Goal: Information Seeking & Learning: Learn about a topic

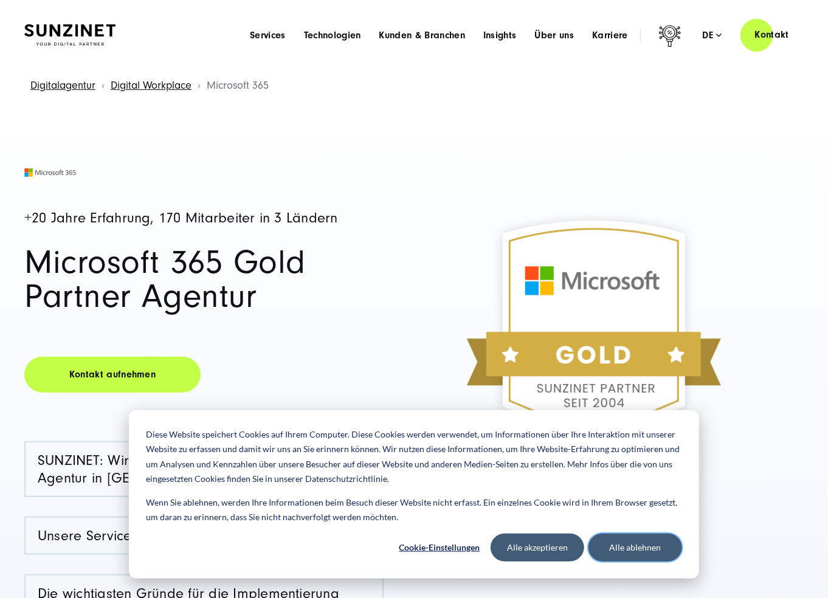
click at [617, 544] on button "Alle ablehnen" at bounding box center [635, 548] width 94 height 28
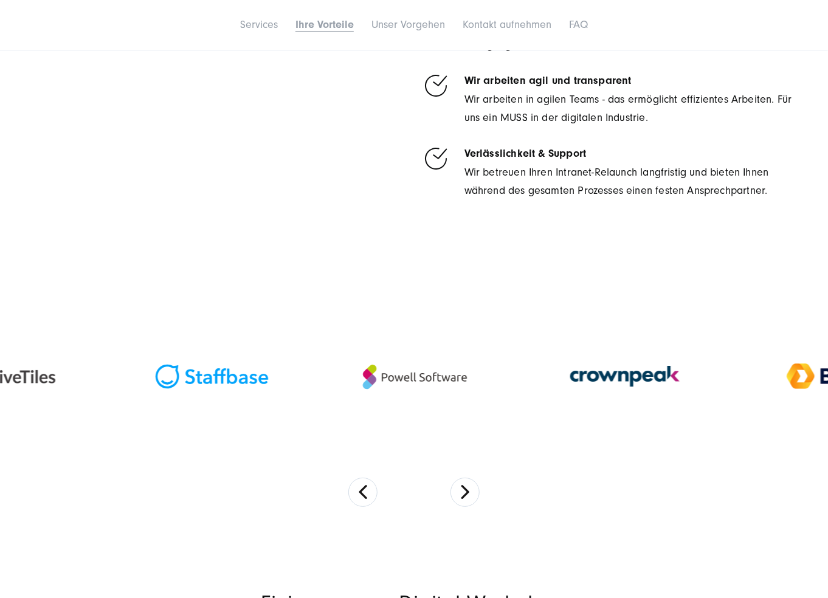
scroll to position [1901, 0]
click at [458, 488] on button "Next" at bounding box center [464, 492] width 29 height 29
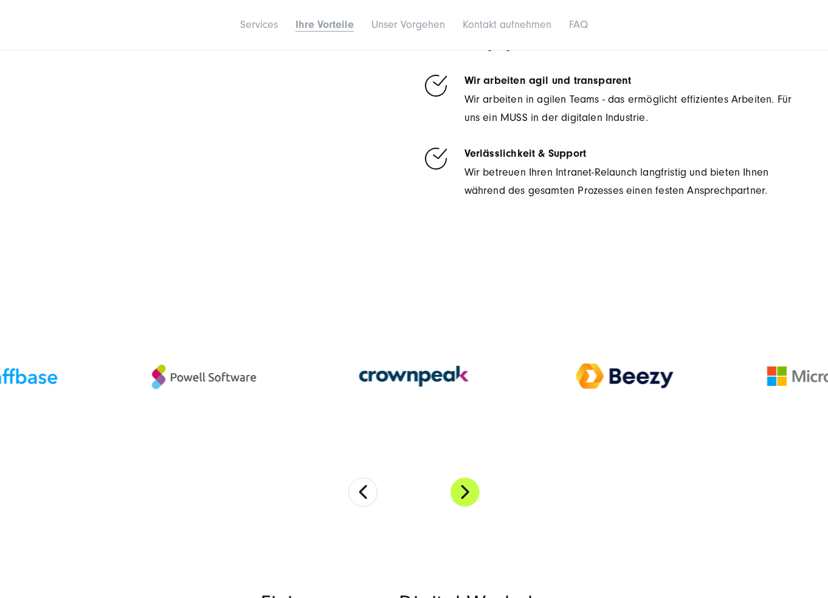
click at [459, 488] on button "Next" at bounding box center [464, 492] width 29 height 29
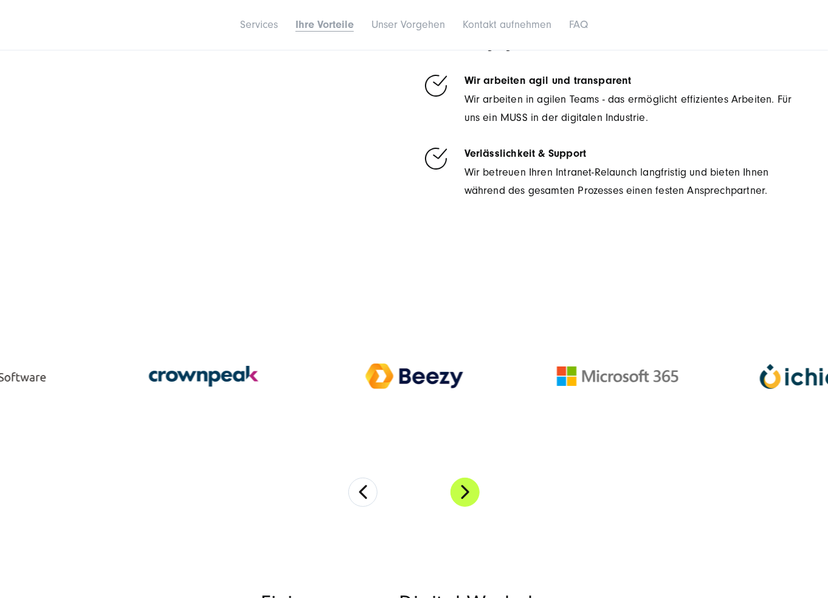
click at [459, 488] on button "Next" at bounding box center [464, 492] width 29 height 29
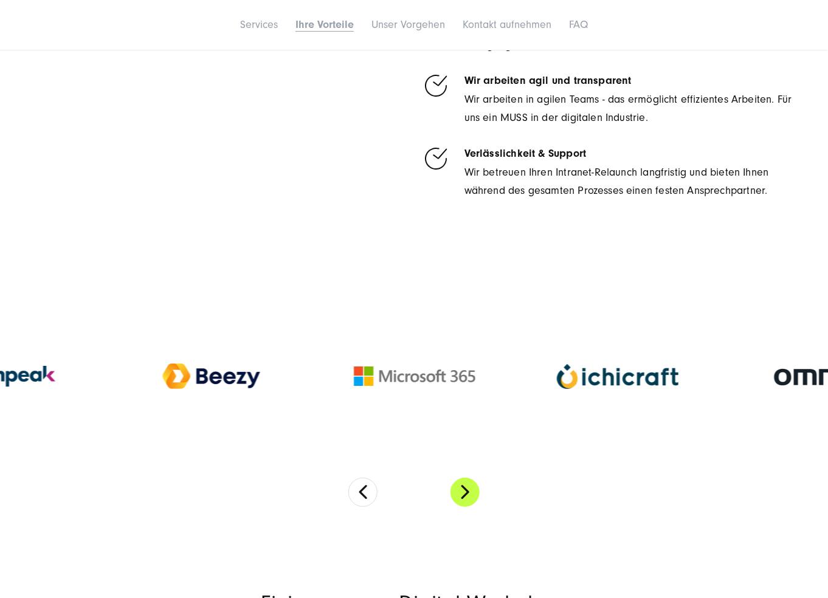
click at [459, 488] on button "Next" at bounding box center [464, 492] width 29 height 29
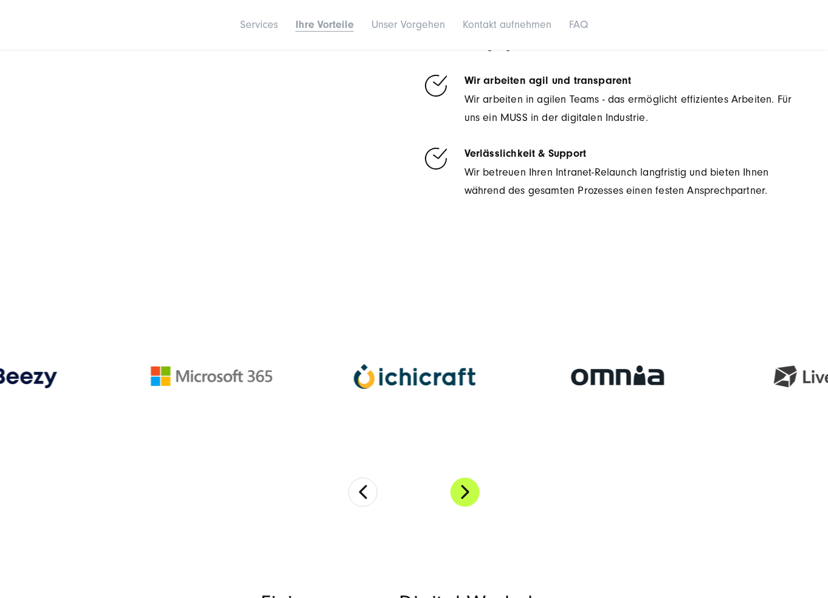
click at [459, 488] on button "Next" at bounding box center [464, 492] width 29 height 29
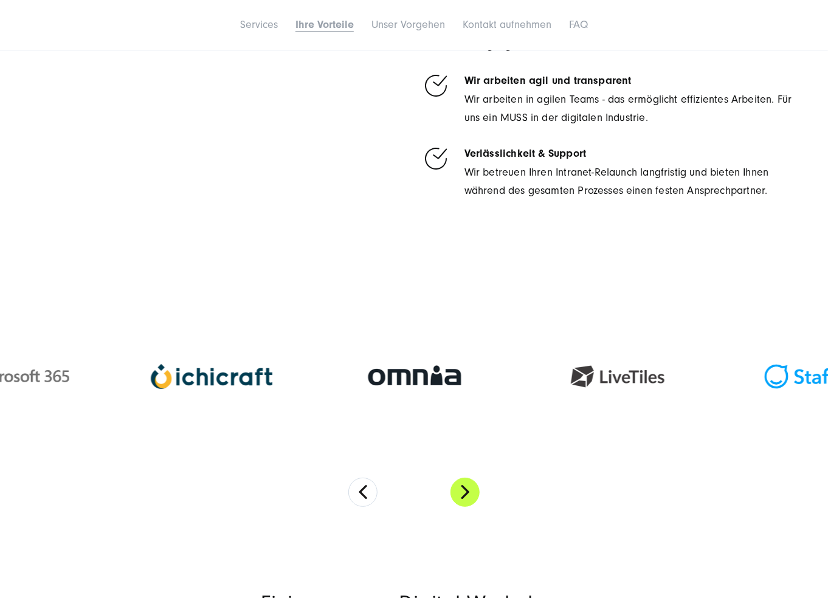
click at [459, 488] on button "Next" at bounding box center [464, 492] width 29 height 29
click at [463, 489] on button "Next" at bounding box center [464, 492] width 29 height 29
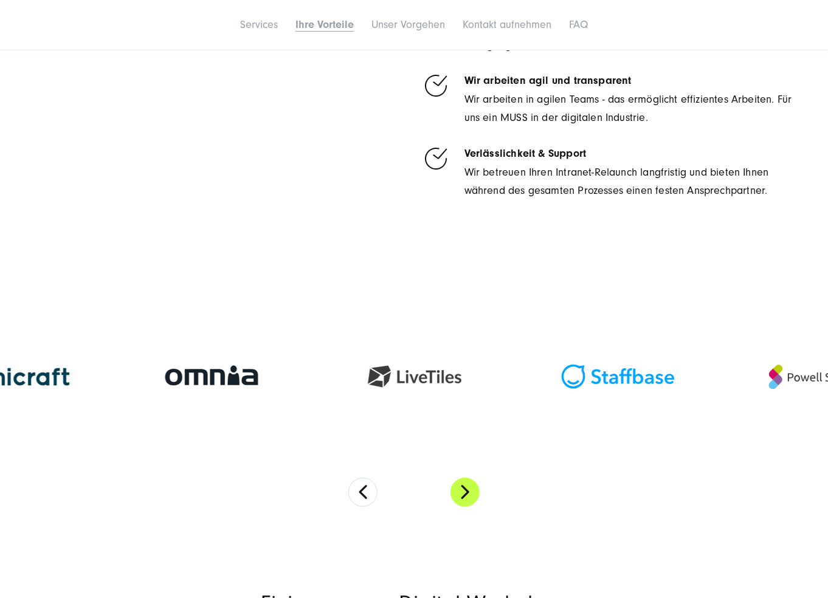
click at [463, 489] on button "Next" at bounding box center [464, 492] width 29 height 29
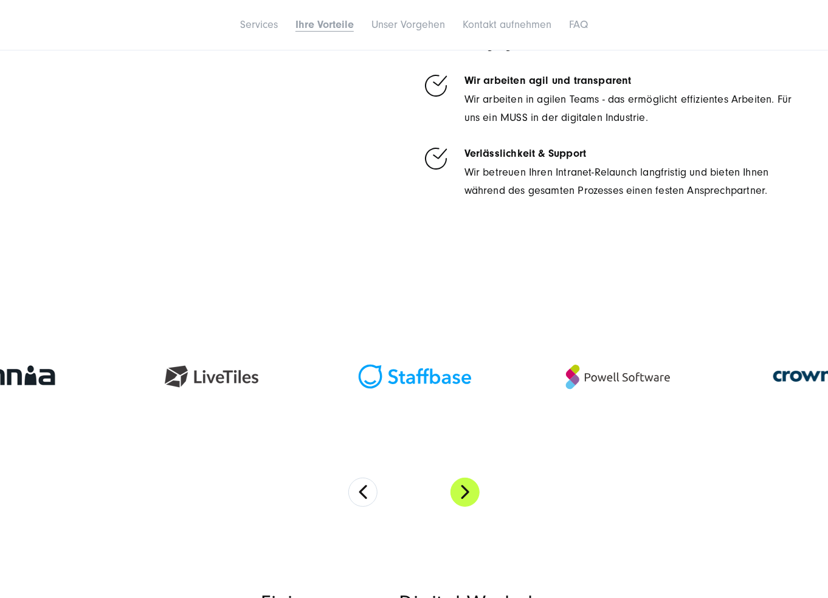
click at [463, 489] on button "Next" at bounding box center [464, 492] width 29 height 29
click at [462, 488] on button "Next" at bounding box center [464, 492] width 29 height 29
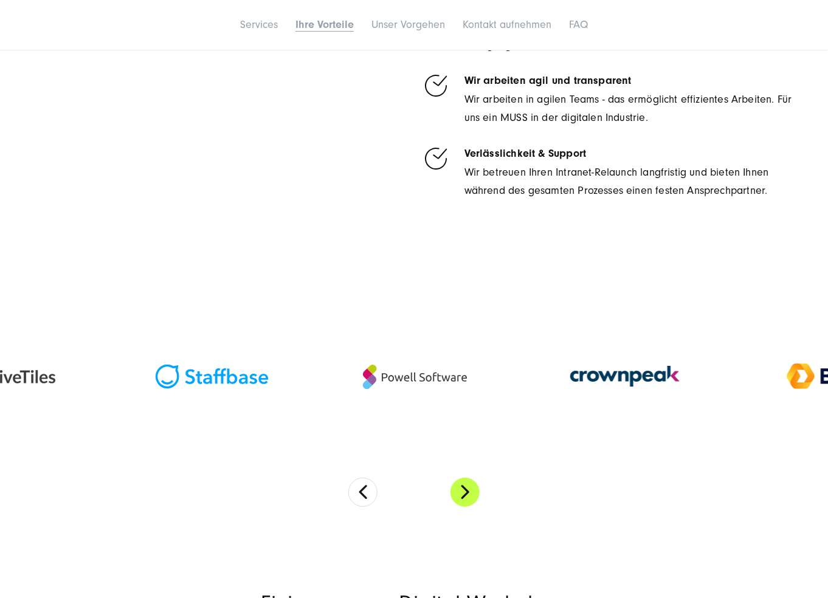
click at [462, 488] on button "Next" at bounding box center [464, 492] width 29 height 29
click at [470, 474] on div at bounding box center [414, 376] width 828 height 202
click at [470, 484] on button "Next" at bounding box center [464, 492] width 29 height 29
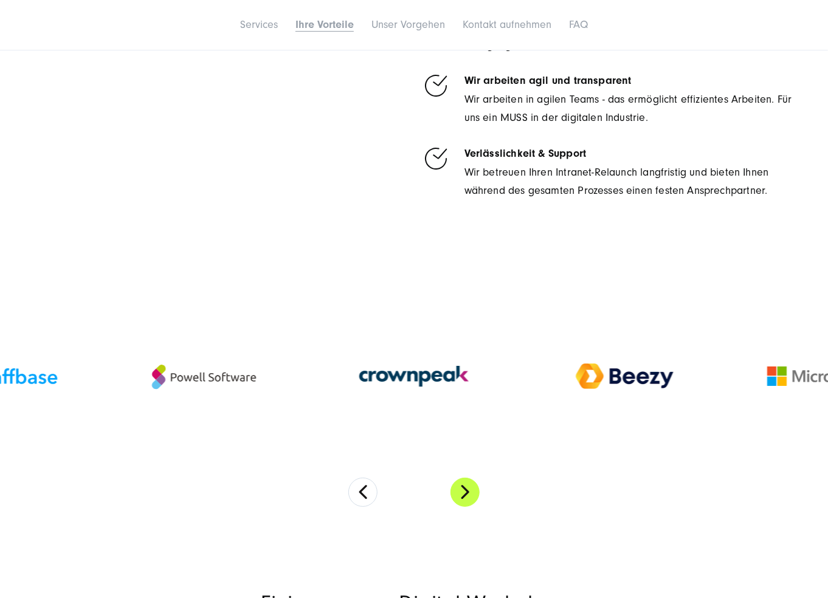
click at [470, 484] on button "Next" at bounding box center [464, 492] width 29 height 29
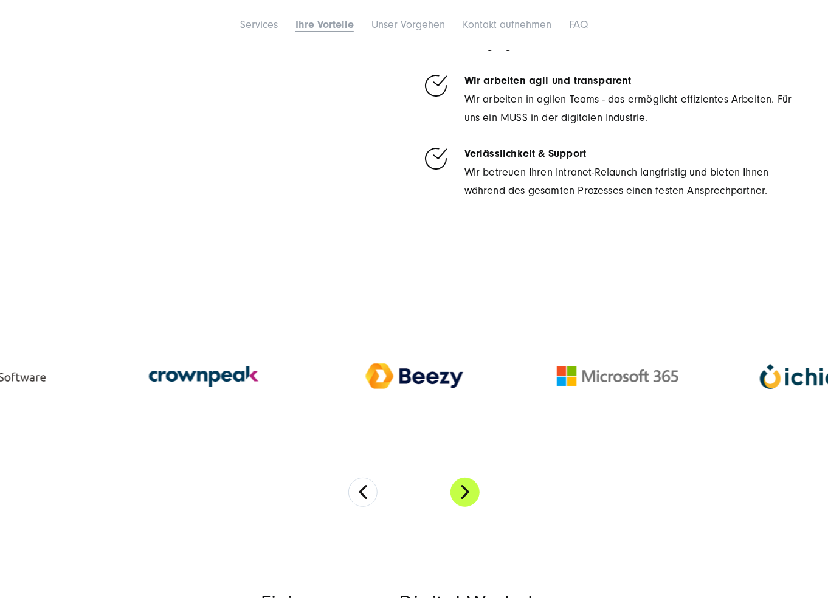
click at [470, 484] on button "Next" at bounding box center [464, 492] width 29 height 29
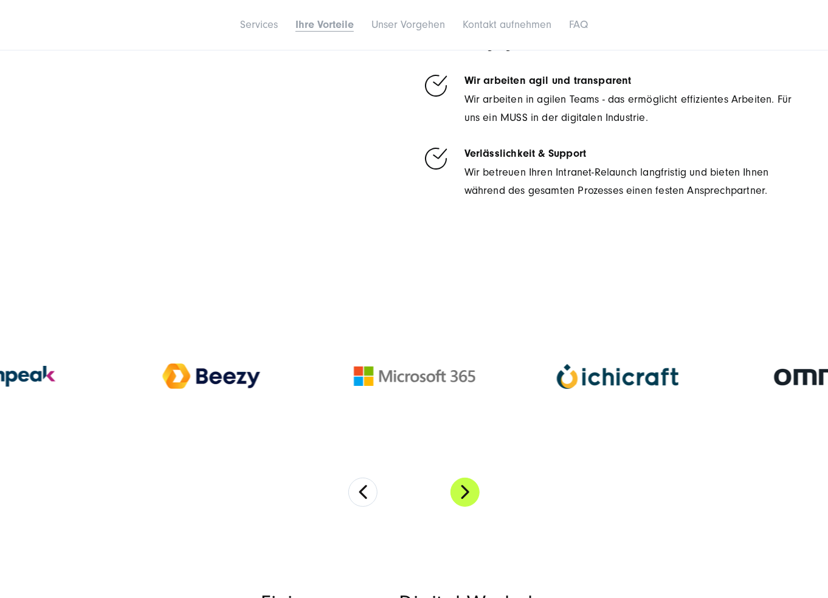
click at [470, 484] on button "Next" at bounding box center [464, 492] width 29 height 29
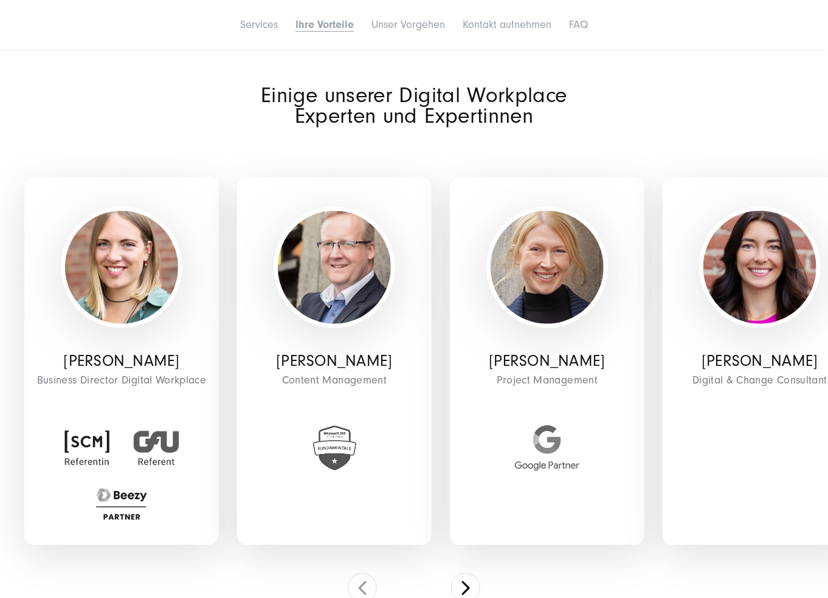
scroll to position [2509, 0]
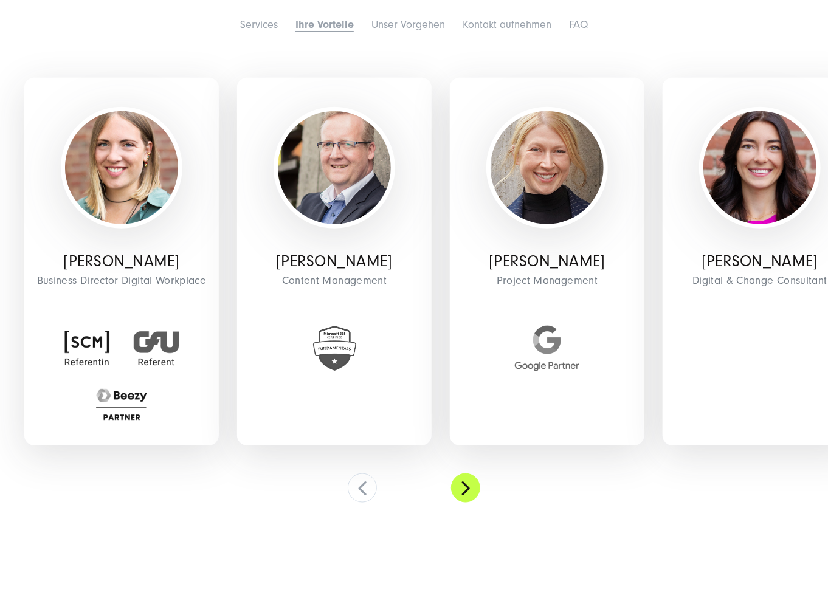
click at [464, 484] on button at bounding box center [465, 487] width 29 height 29
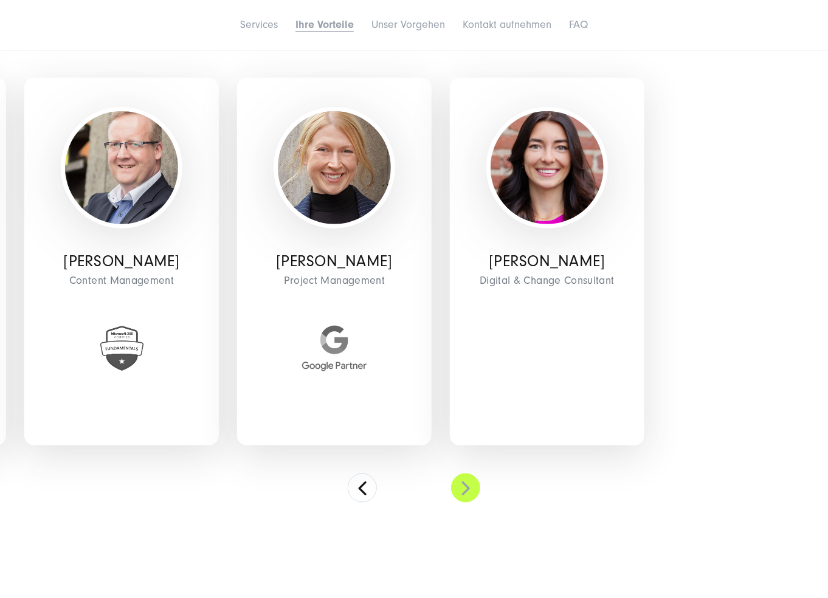
click at [465, 483] on button at bounding box center [465, 487] width 29 height 29
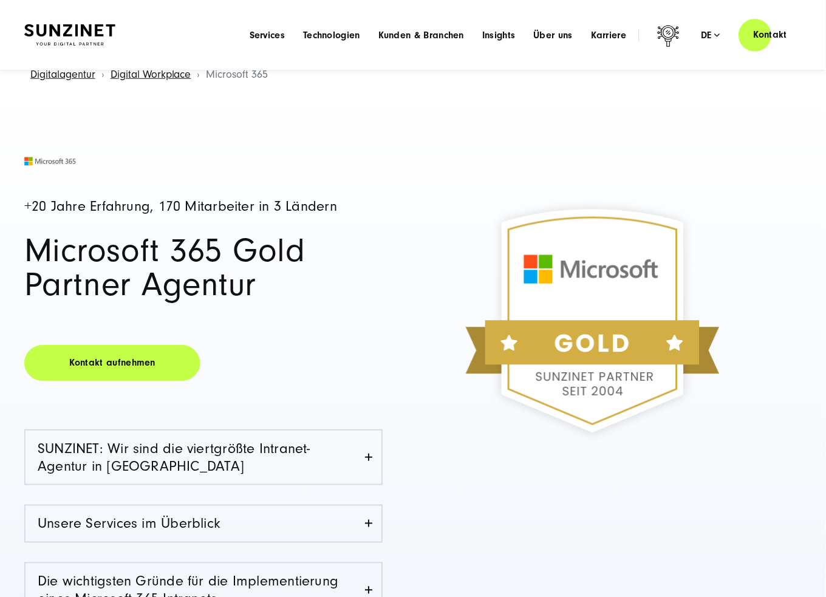
scroll to position [0, 0]
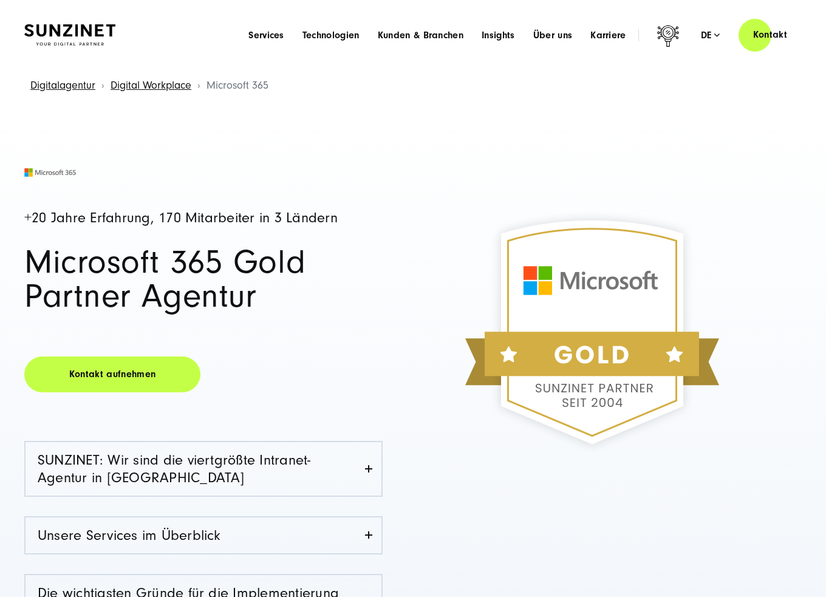
click at [731, 97] on div "Digitalagentur Digital Workplace Microsoft 365" at bounding box center [413, 85] width 778 height 31
